Goal: Find specific page/section: Find specific page/section

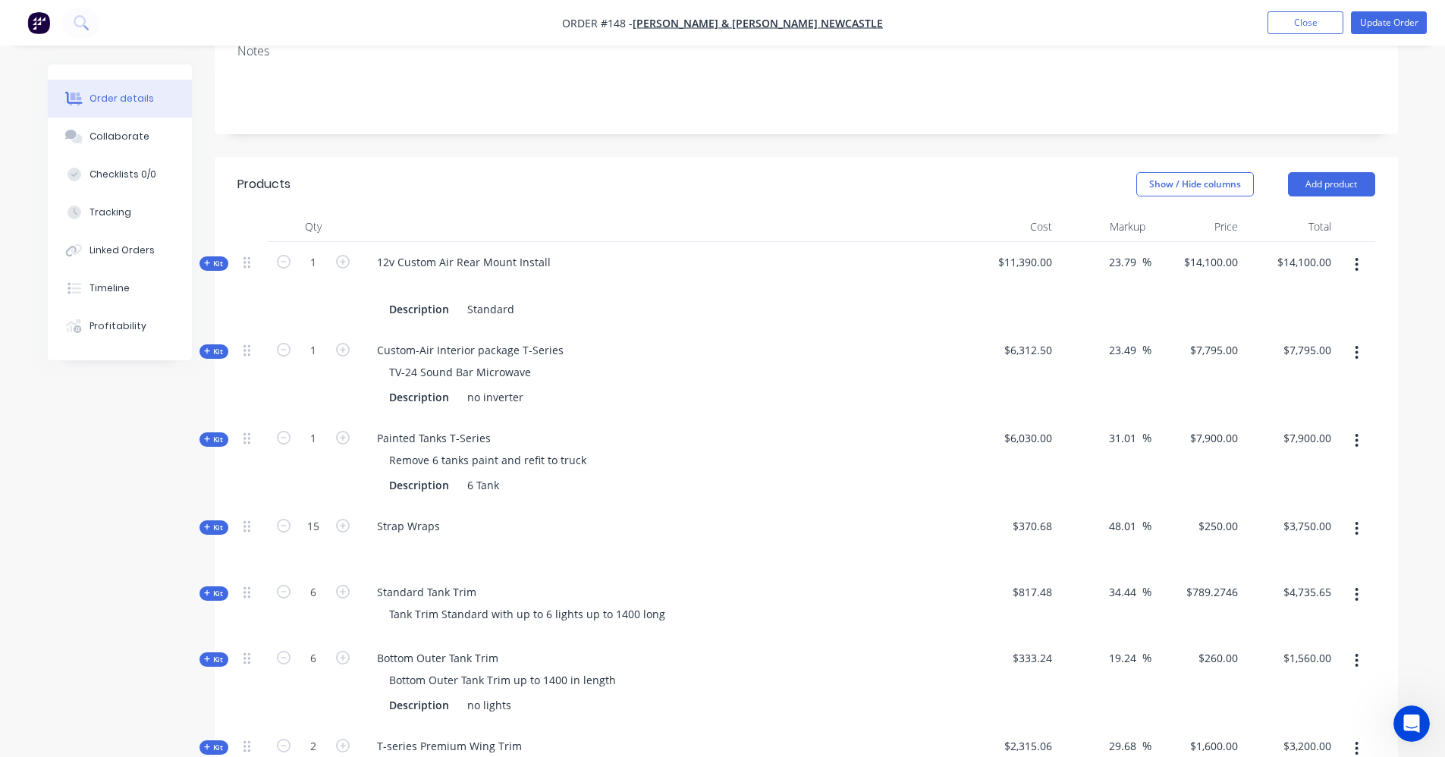
scroll to position [303, 0]
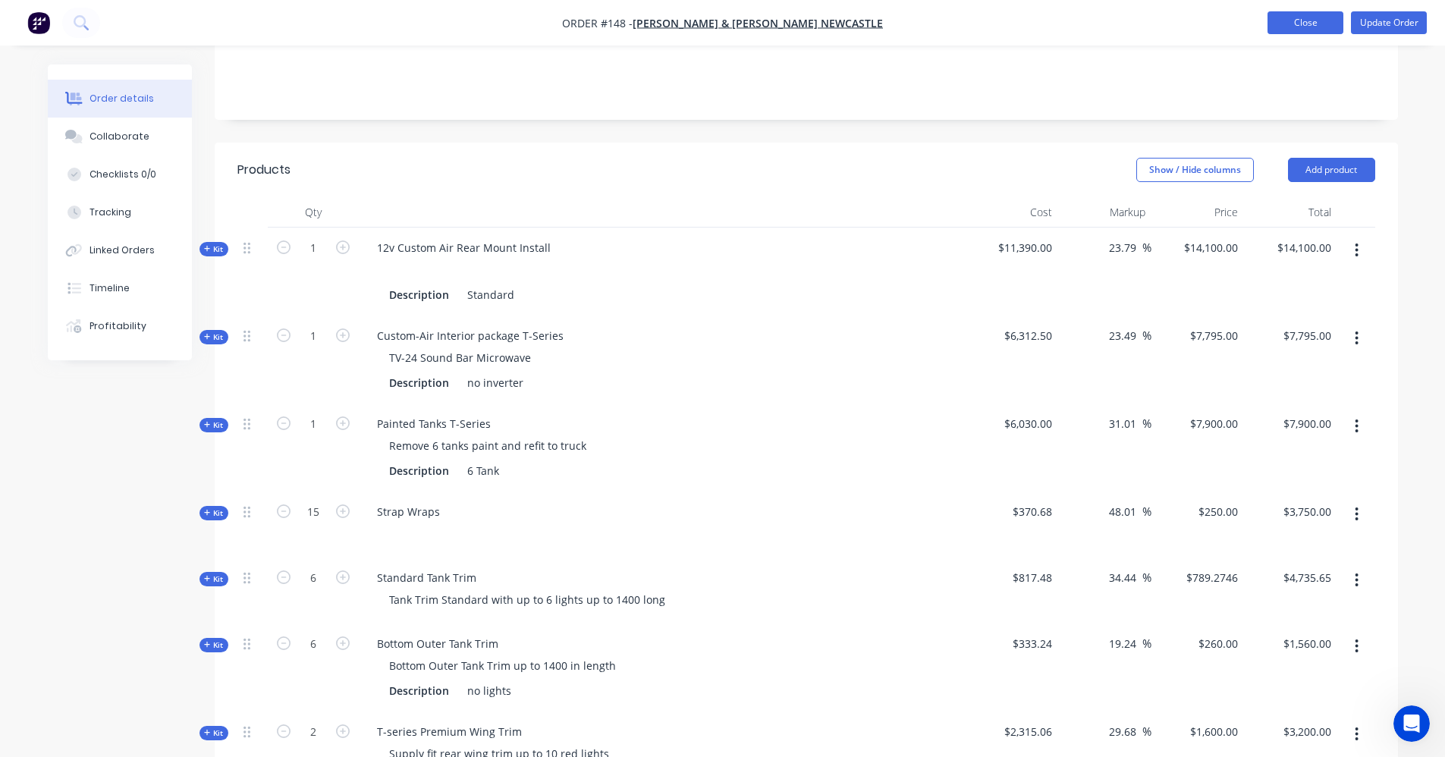
click at [1288, 24] on button "Close" at bounding box center [1306, 22] width 76 height 23
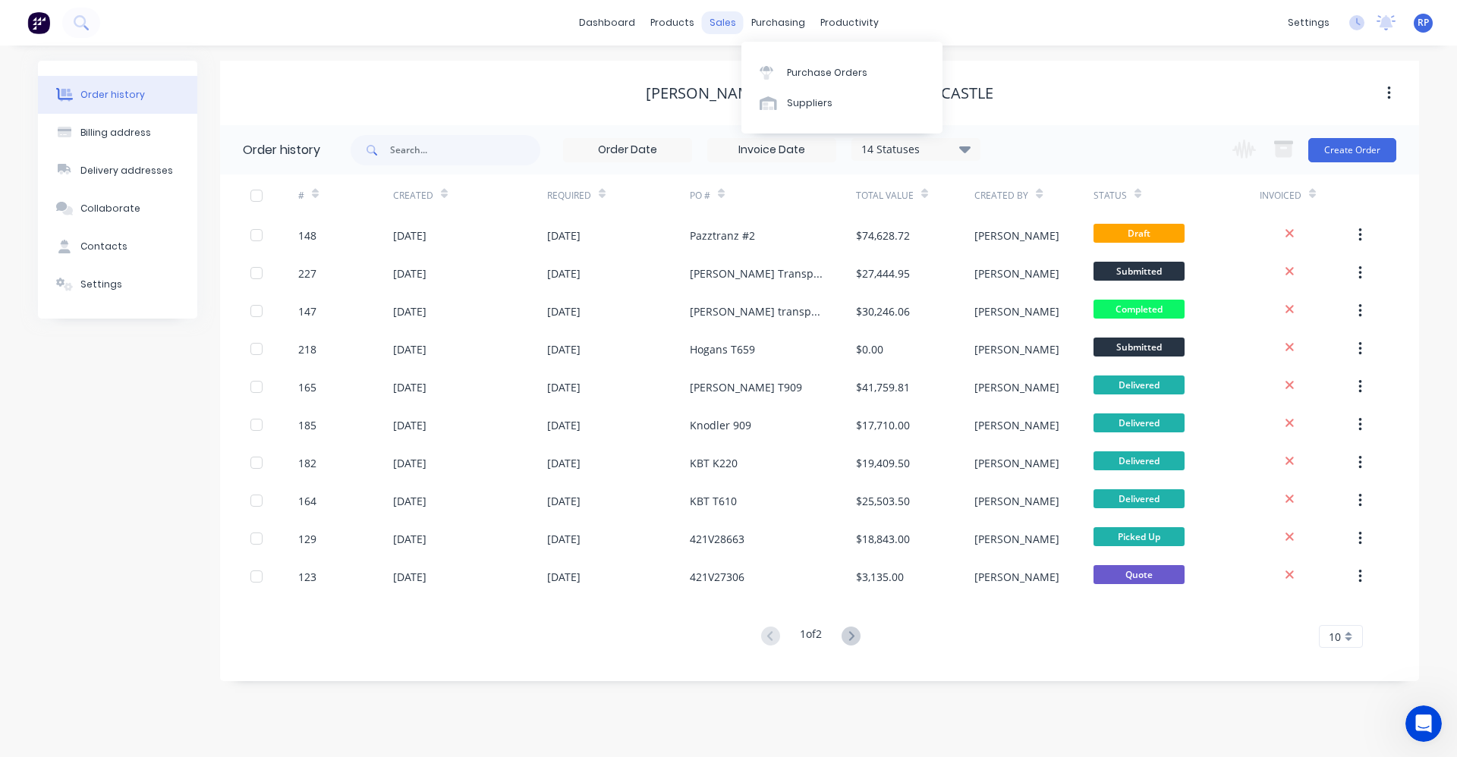
click at [725, 20] on div "sales" at bounding box center [723, 22] width 42 height 23
click at [767, 77] on div "Sales Orders" at bounding box center [778, 73] width 62 height 14
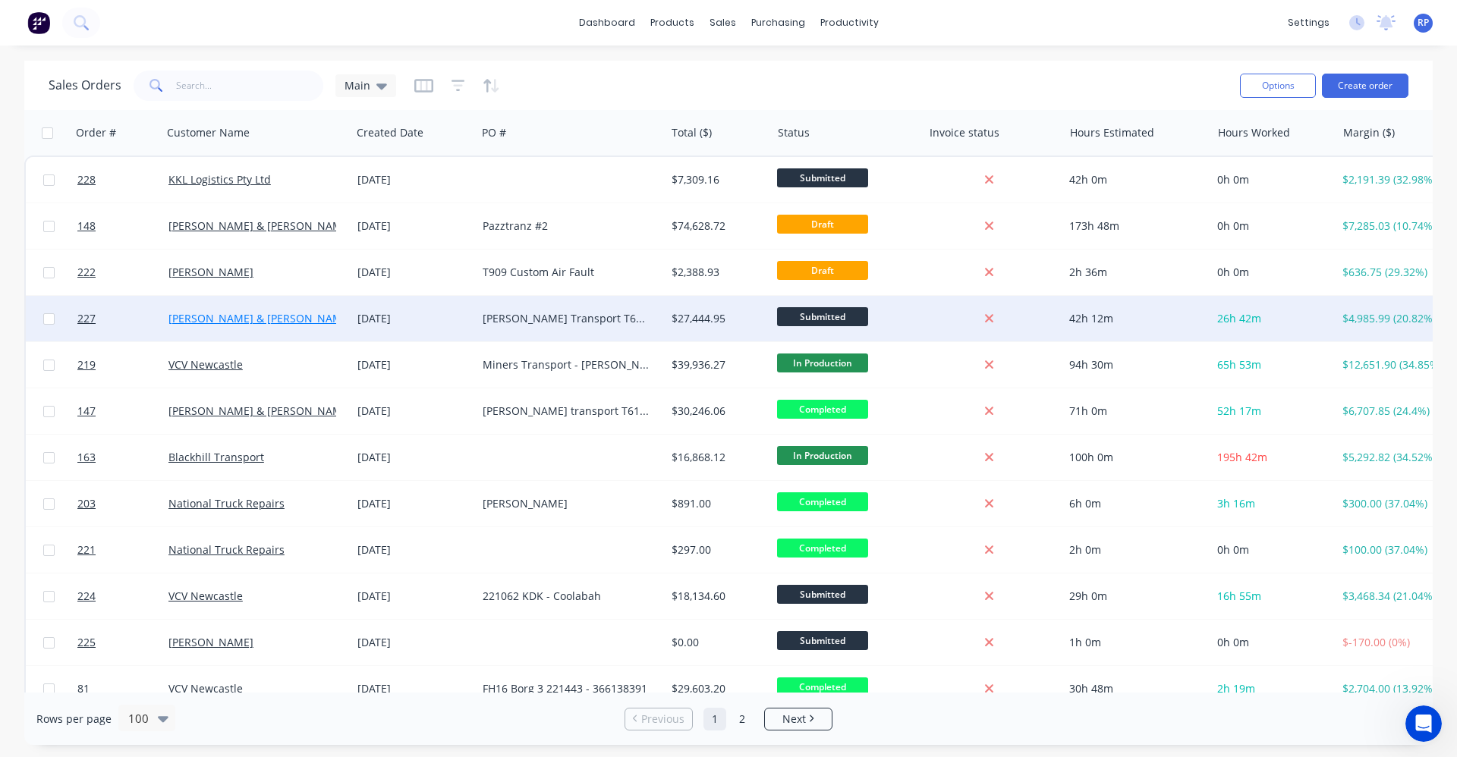
click at [278, 323] on link "[PERSON_NAME] & [PERSON_NAME] Newcastle" at bounding box center [287, 318] width 239 height 14
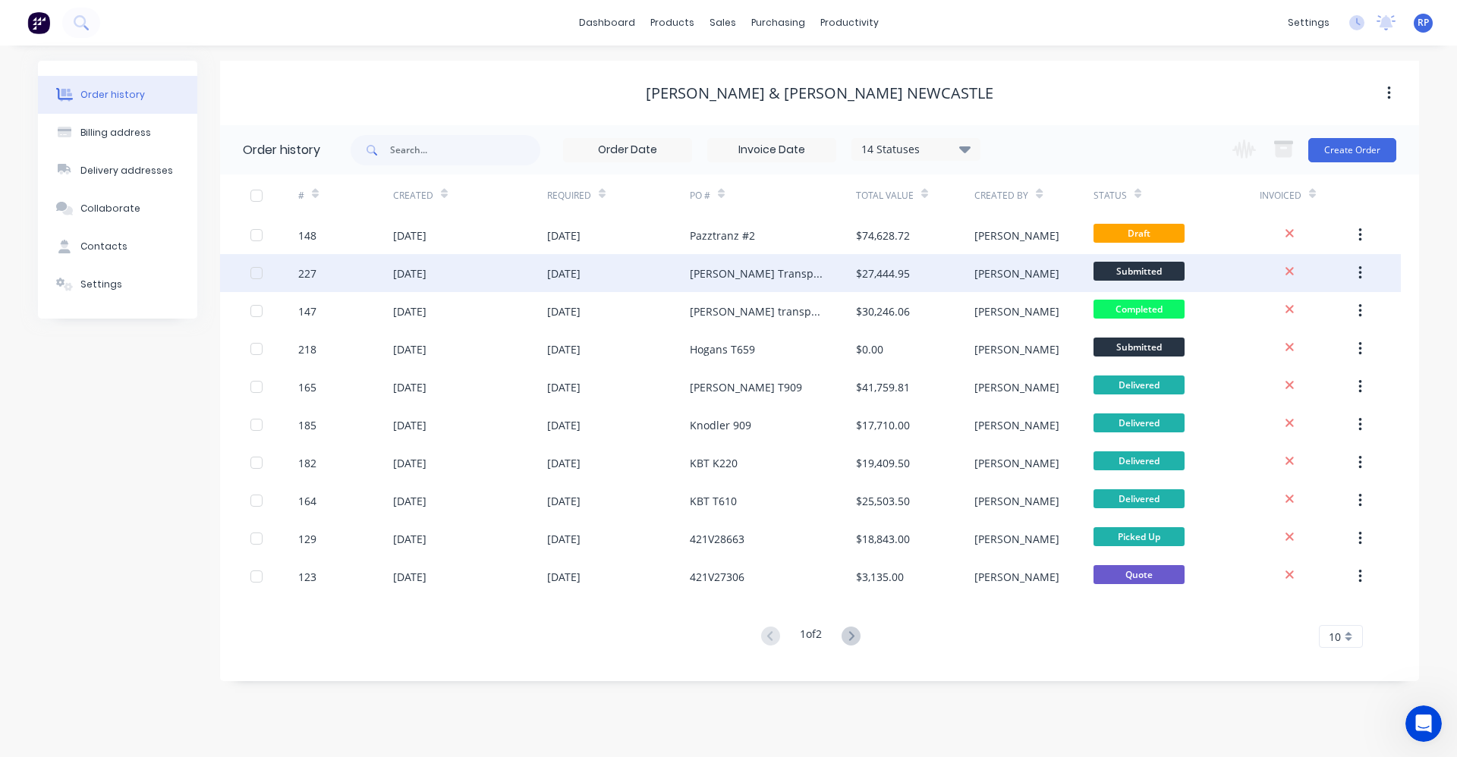
click at [750, 274] on div "[PERSON_NAME] Transport T610SAR Chassis - 492792" at bounding box center [758, 274] width 136 height 16
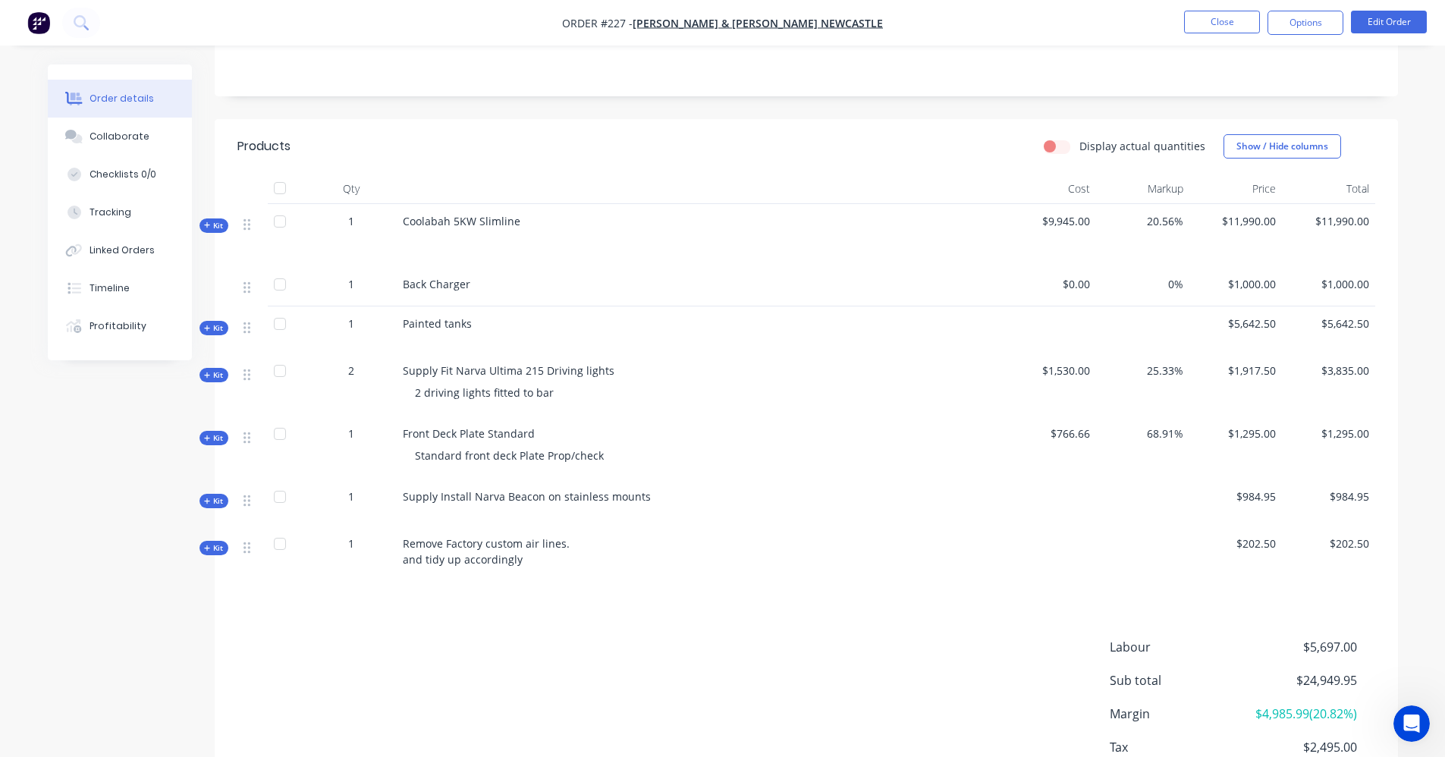
scroll to position [303, 0]
click at [1223, 21] on button "Close" at bounding box center [1222, 22] width 76 height 23
